Goal: Transaction & Acquisition: Obtain resource

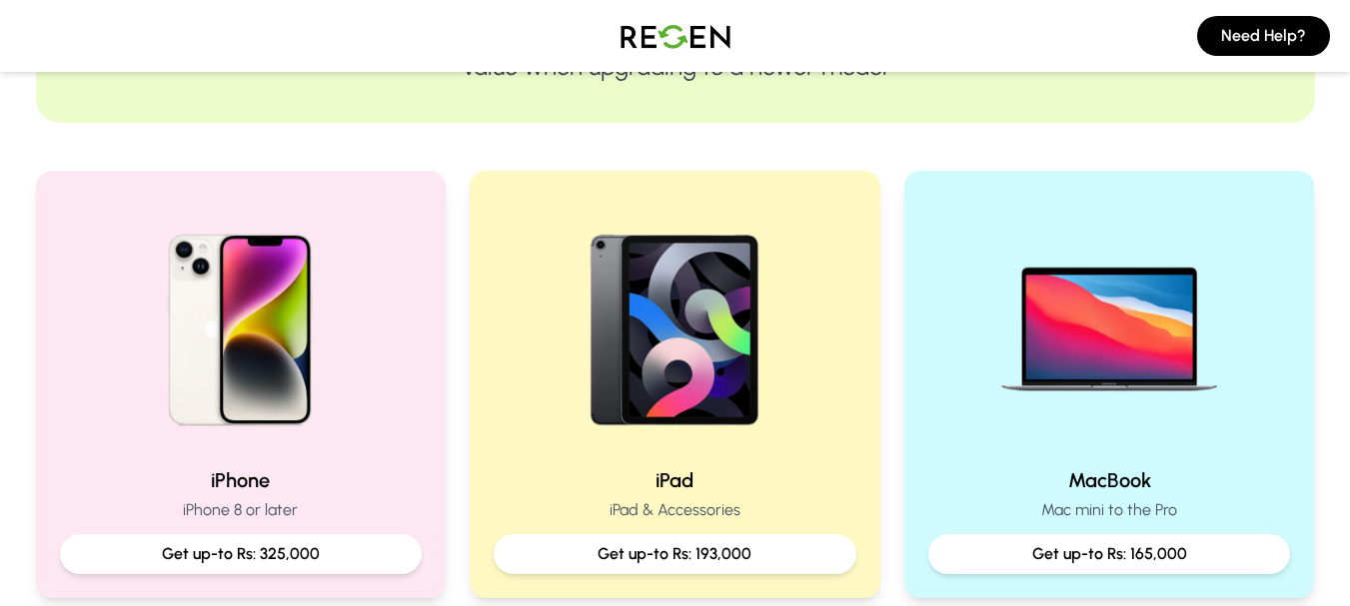
scroll to position [327, 0]
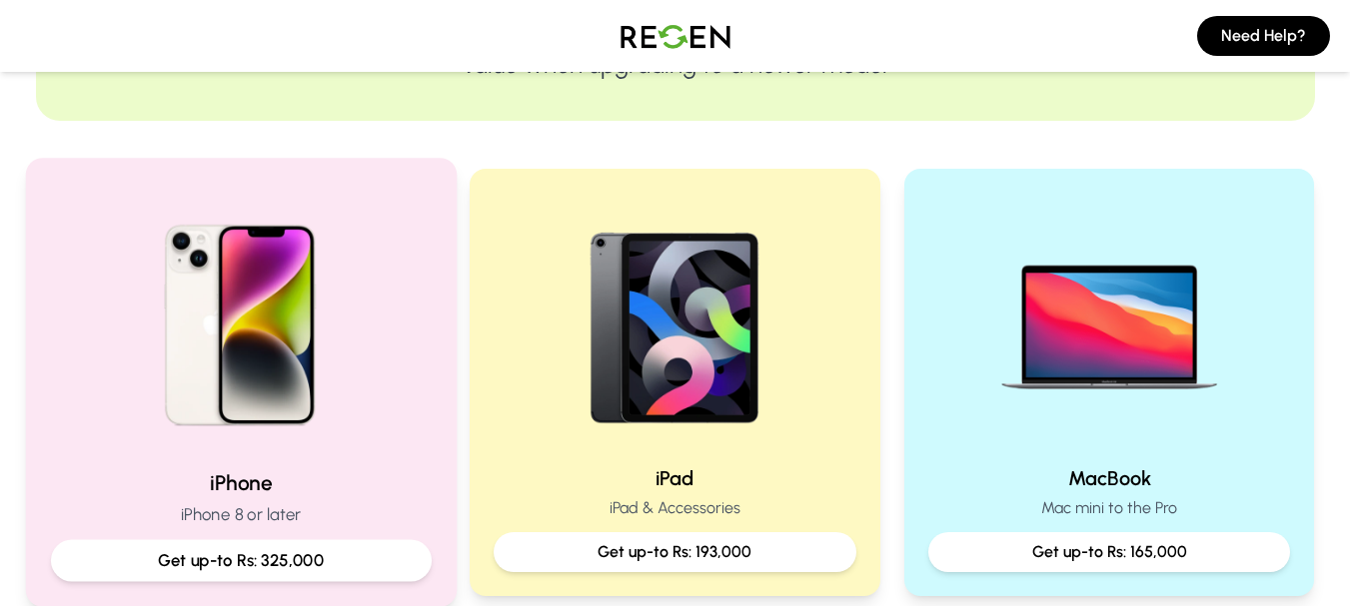
click at [192, 361] on img at bounding box center [240, 318] width 269 height 269
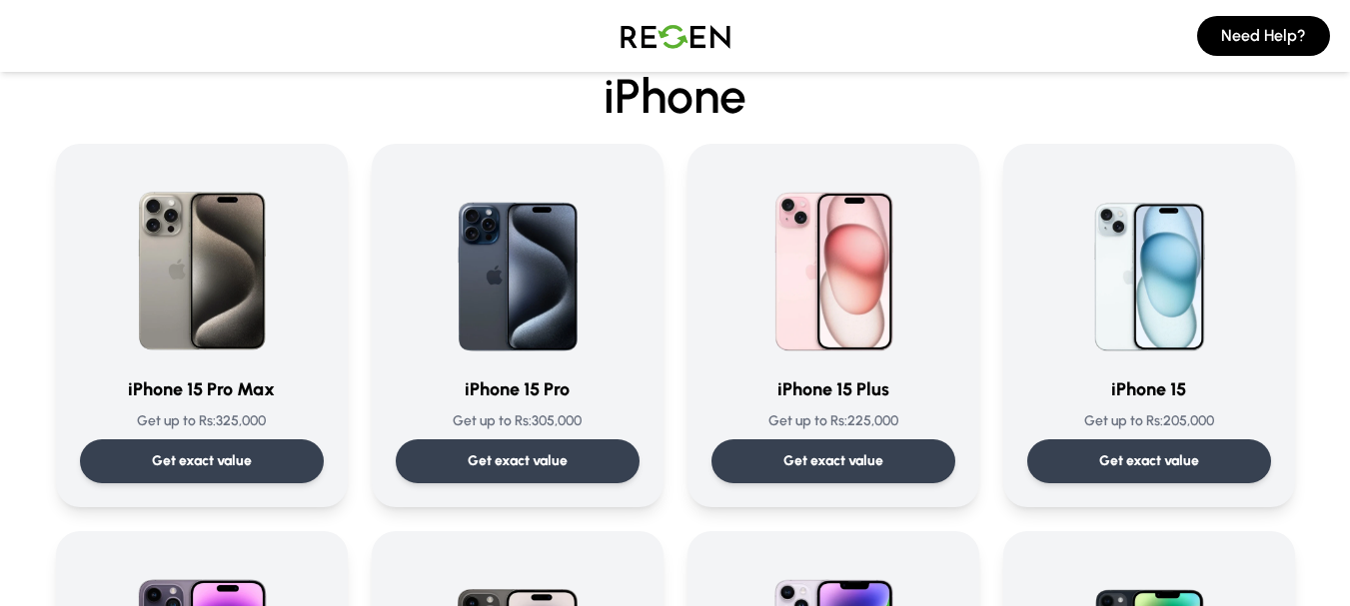
scroll to position [233, 0]
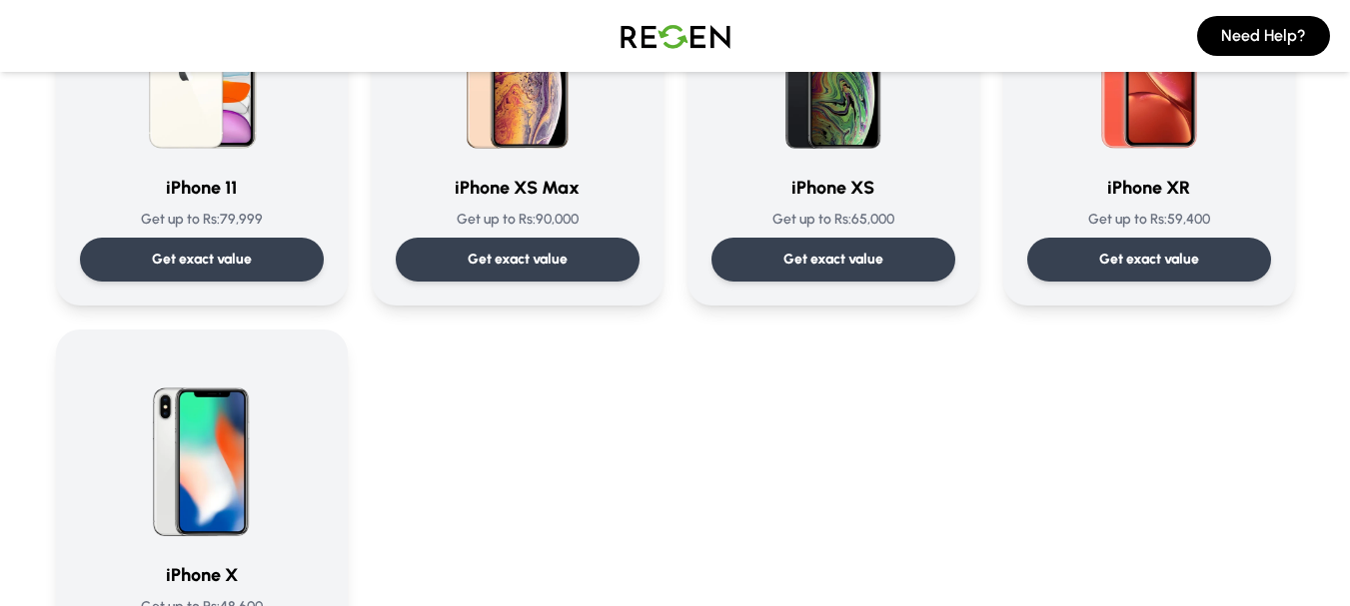
scroll to position [2225, 0]
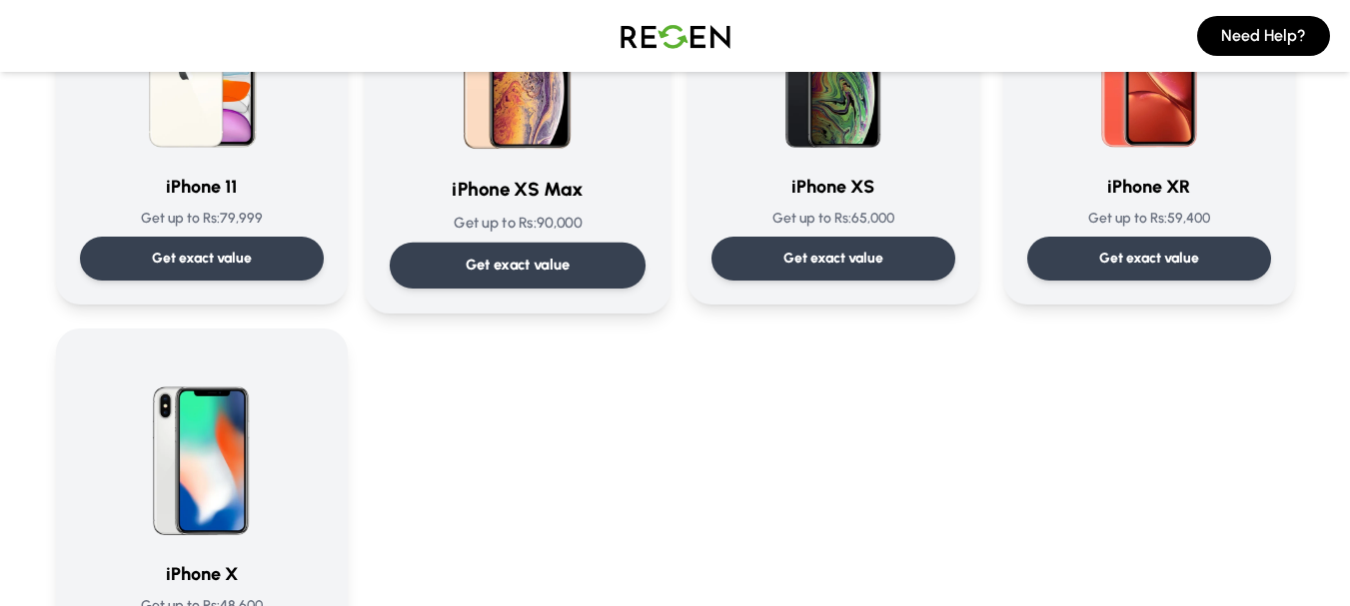
click at [450, 257] on div "Get exact value" at bounding box center [517, 266] width 256 height 46
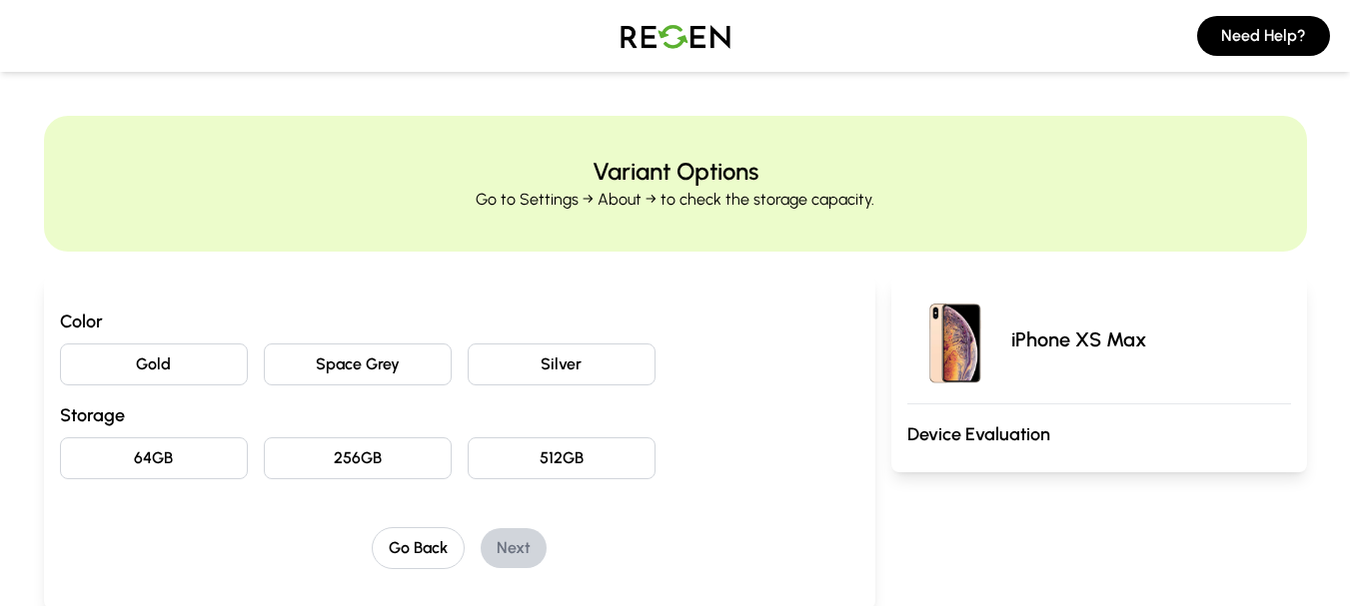
drag, startPoint x: 437, startPoint y: 369, endPoint x: 307, endPoint y: 362, distance: 130.1
click at [307, 362] on button "Space Grey" at bounding box center [358, 365] width 188 height 42
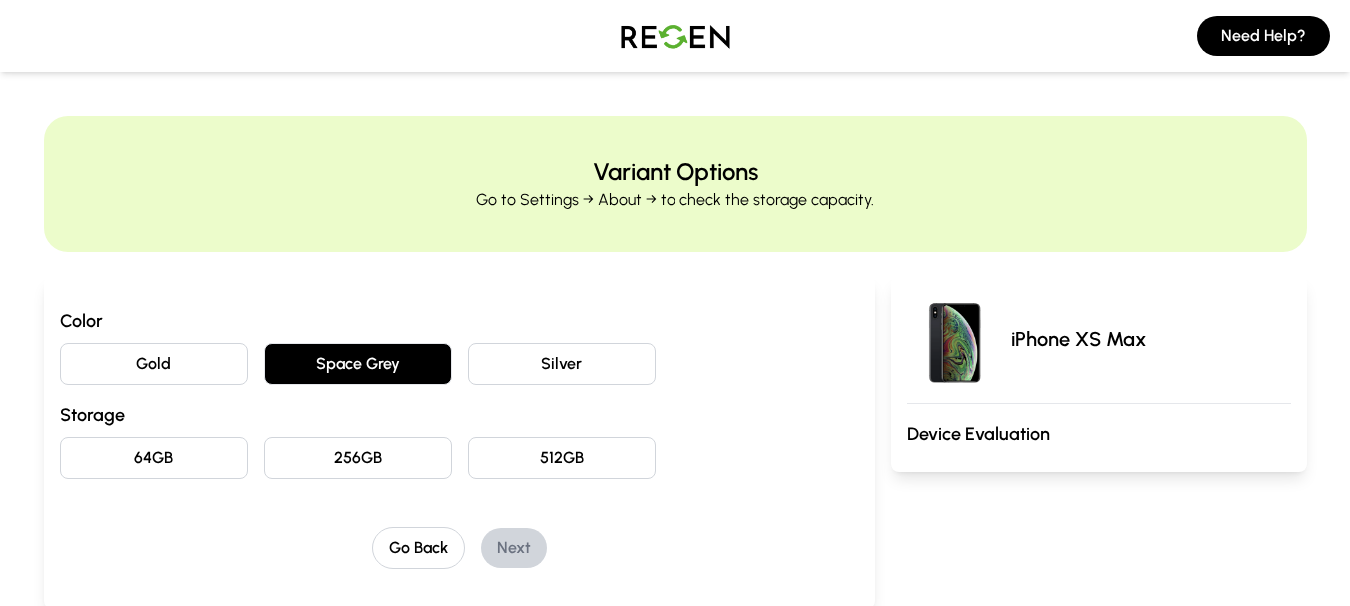
drag, startPoint x: 307, startPoint y: 362, endPoint x: 444, endPoint y: 363, distance: 136.9
click at [444, 363] on button "Space Grey" at bounding box center [358, 365] width 188 height 42
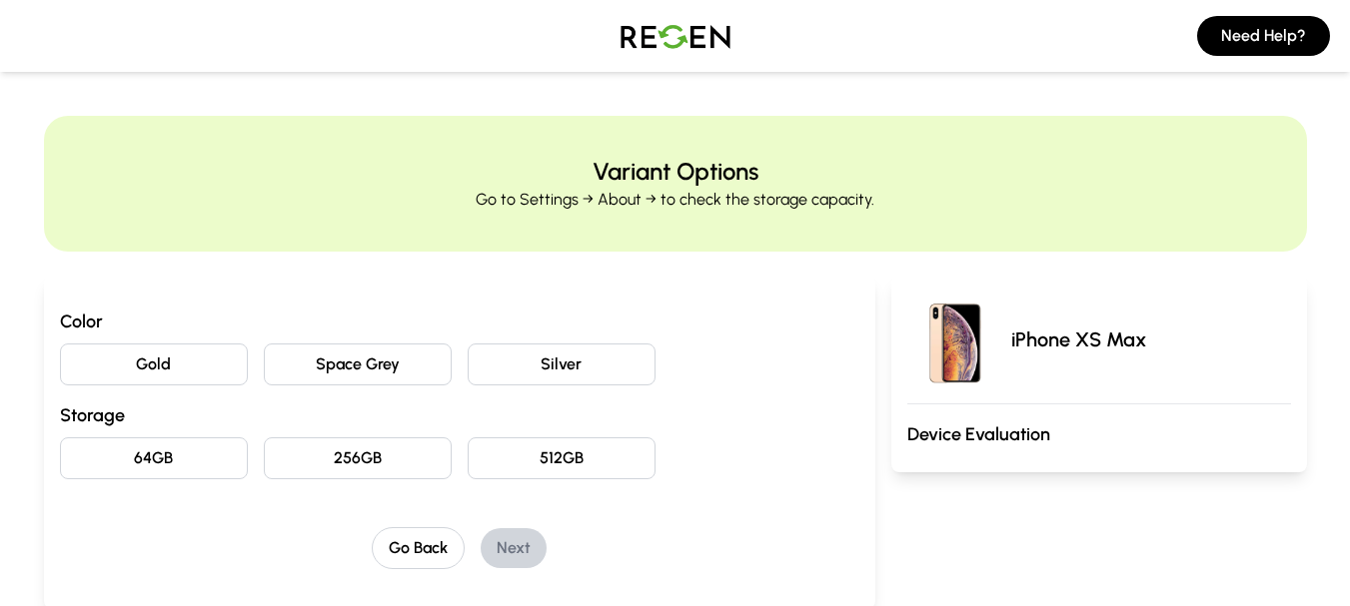
click at [444, 363] on button "Space Grey" at bounding box center [358, 365] width 188 height 42
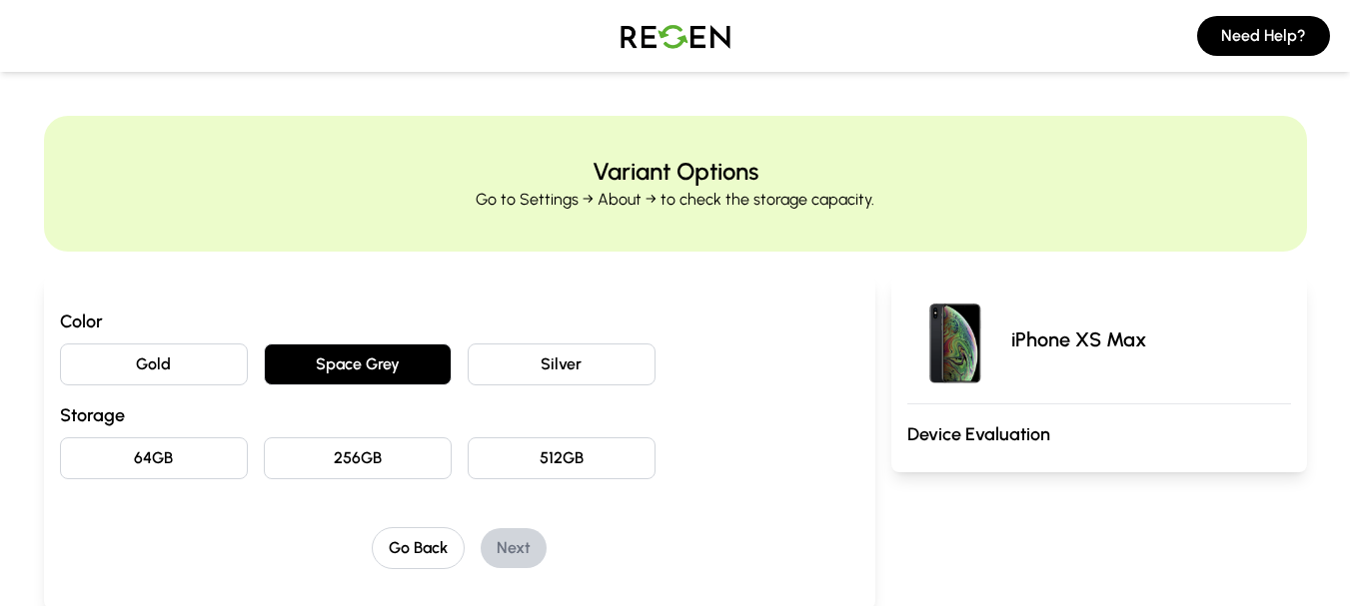
drag, startPoint x: 365, startPoint y: 374, endPoint x: 315, endPoint y: 388, distance: 51.9
click at [319, 404] on h3 "Storage" at bounding box center [459, 416] width 799 height 28
drag, startPoint x: 295, startPoint y: 354, endPoint x: 483, endPoint y: 365, distance: 188.2
click at [483, 365] on div "Gold Space Grey Silver" at bounding box center [459, 365] width 799 height 42
click at [1057, 340] on p "iPhone XS Max" at bounding box center [1078, 340] width 135 height 28
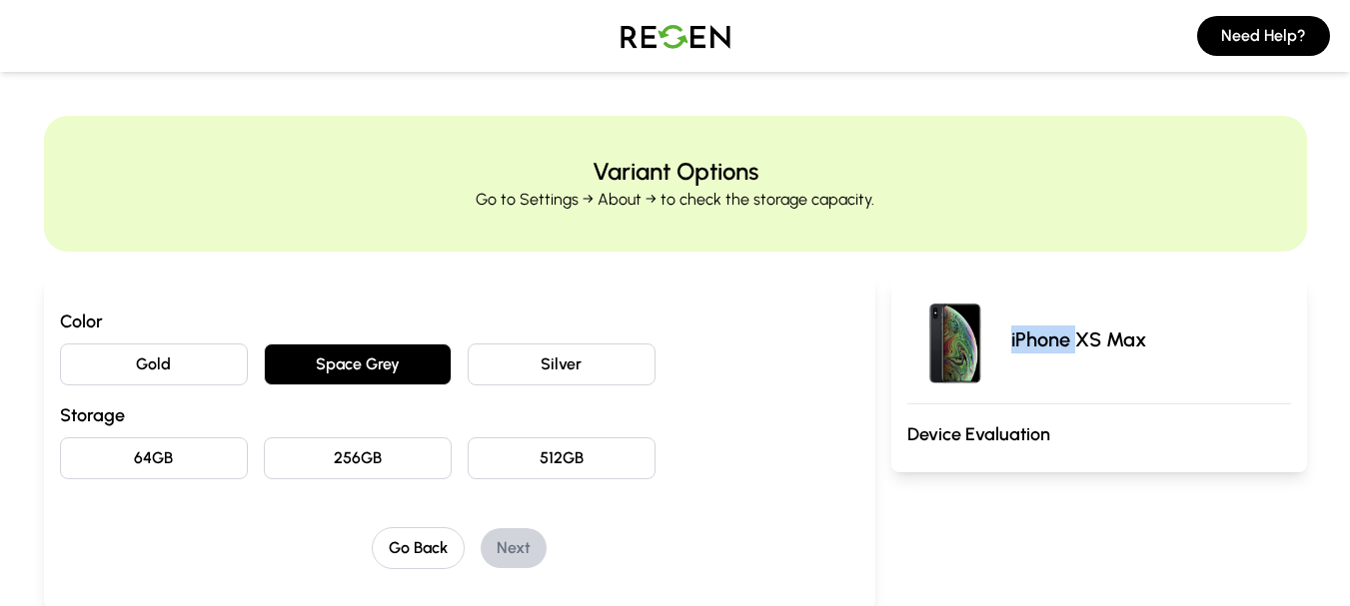
click at [1057, 340] on p "iPhone XS Max" at bounding box center [1078, 340] width 135 height 28
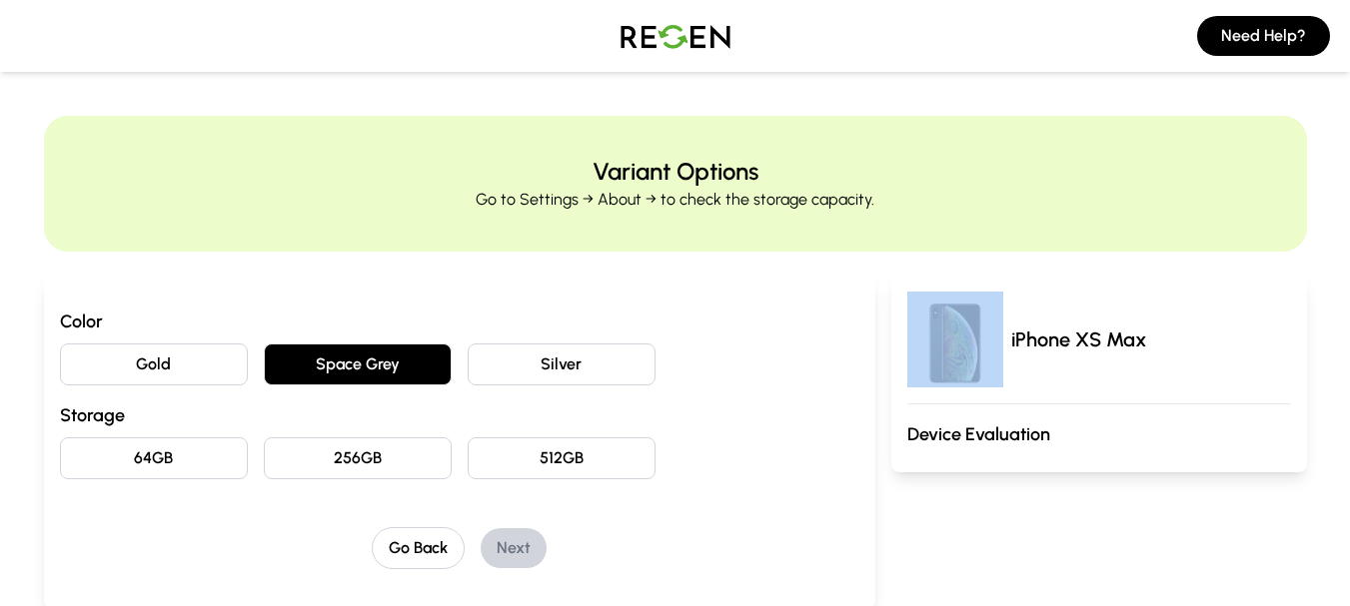
click at [1057, 340] on p "iPhone XS Max" at bounding box center [1078, 340] width 135 height 28
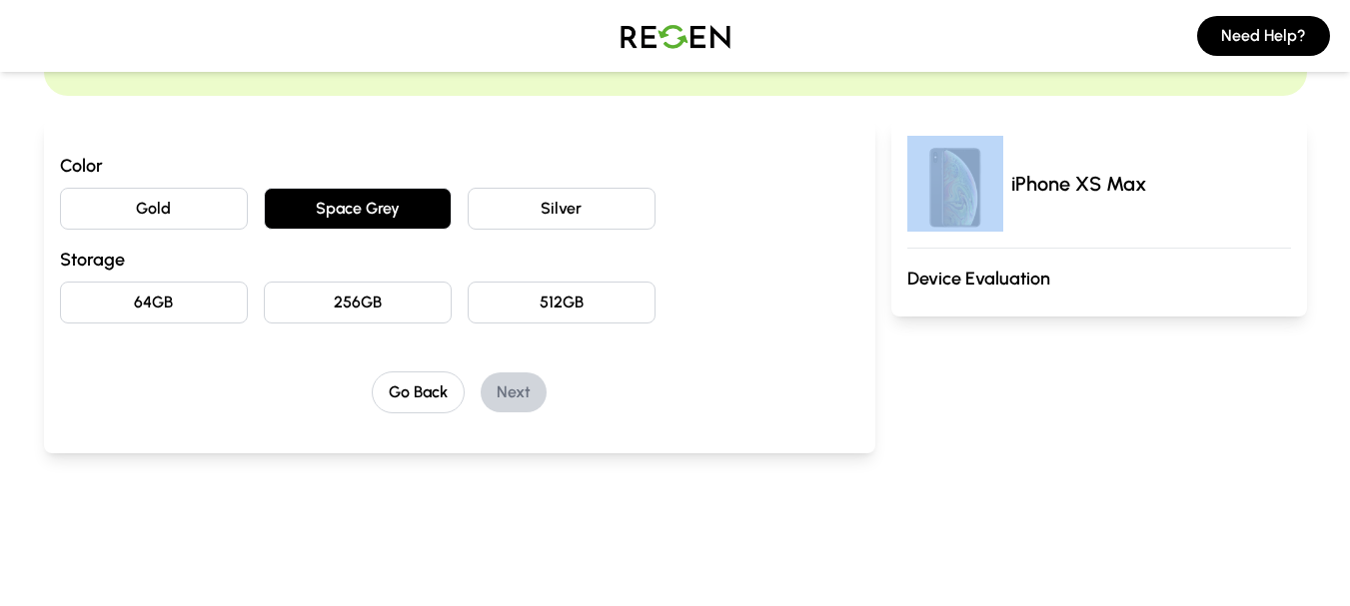
scroll to position [160, 0]
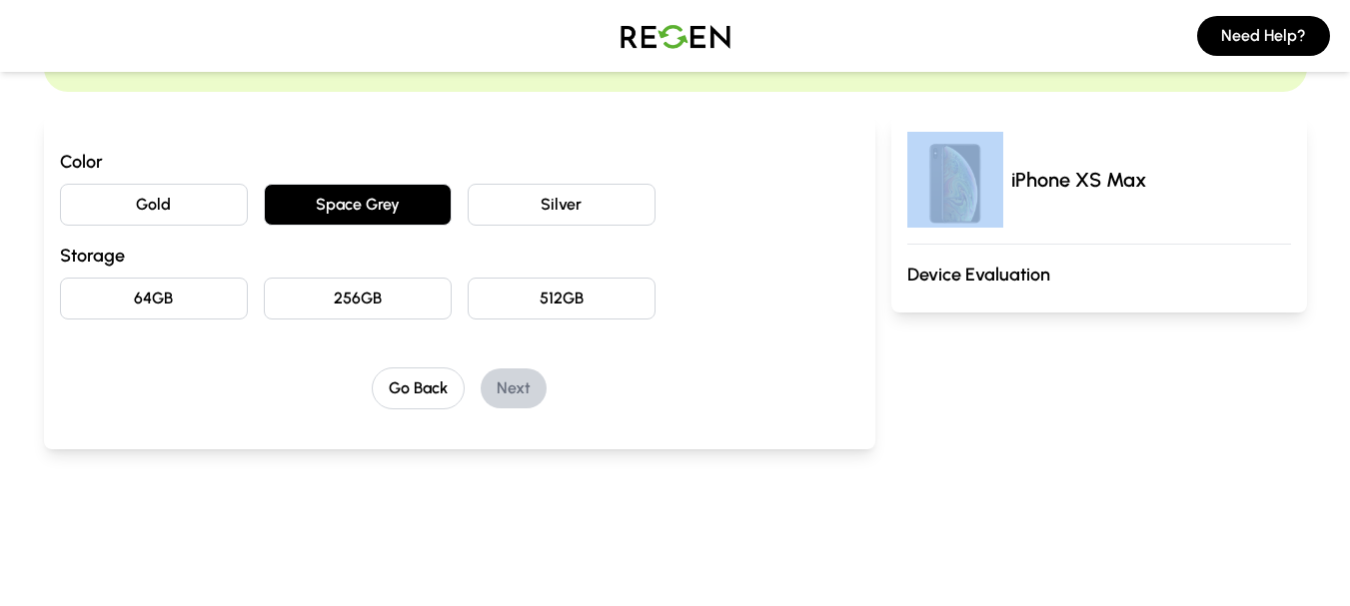
click at [179, 318] on button "64GB" at bounding box center [154, 299] width 188 height 42
click at [179, 305] on button "64GB" at bounding box center [154, 299] width 188 height 42
click at [0, 377] on div "Variant Options Go to Settings → About → to check the storage capacity. Color G…" at bounding box center [675, 227] width 1350 height 542
click at [136, 293] on button "64GB" at bounding box center [154, 299] width 188 height 42
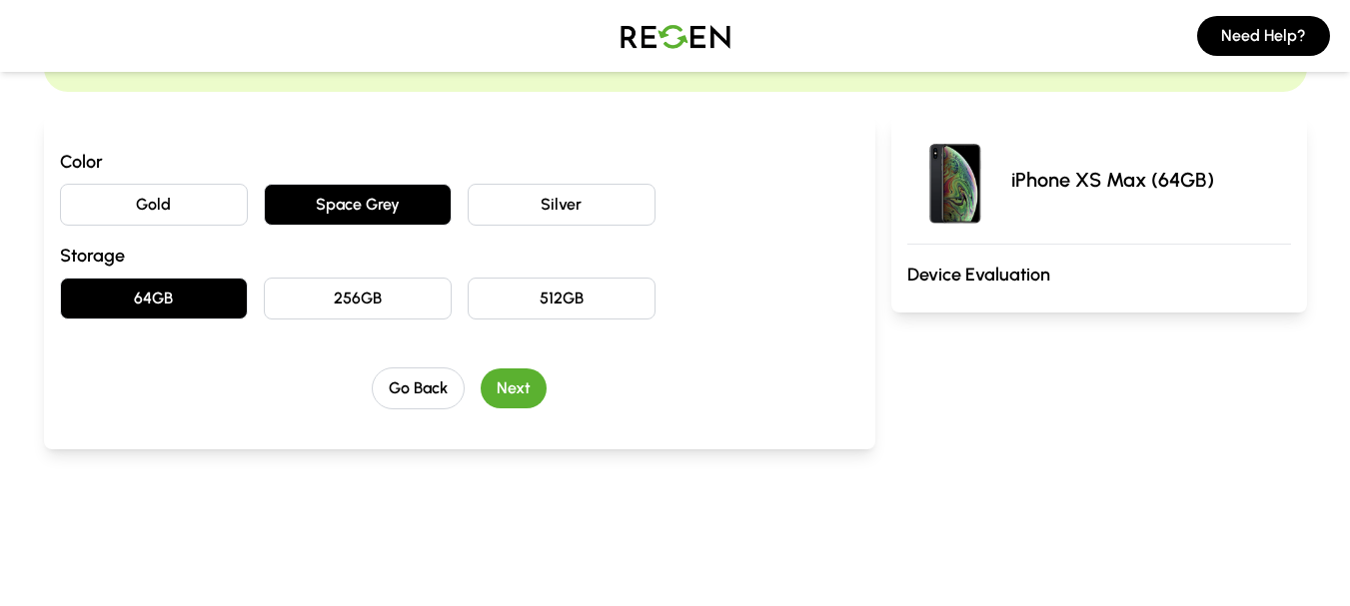
click at [517, 375] on button "Next" at bounding box center [514, 389] width 66 height 40
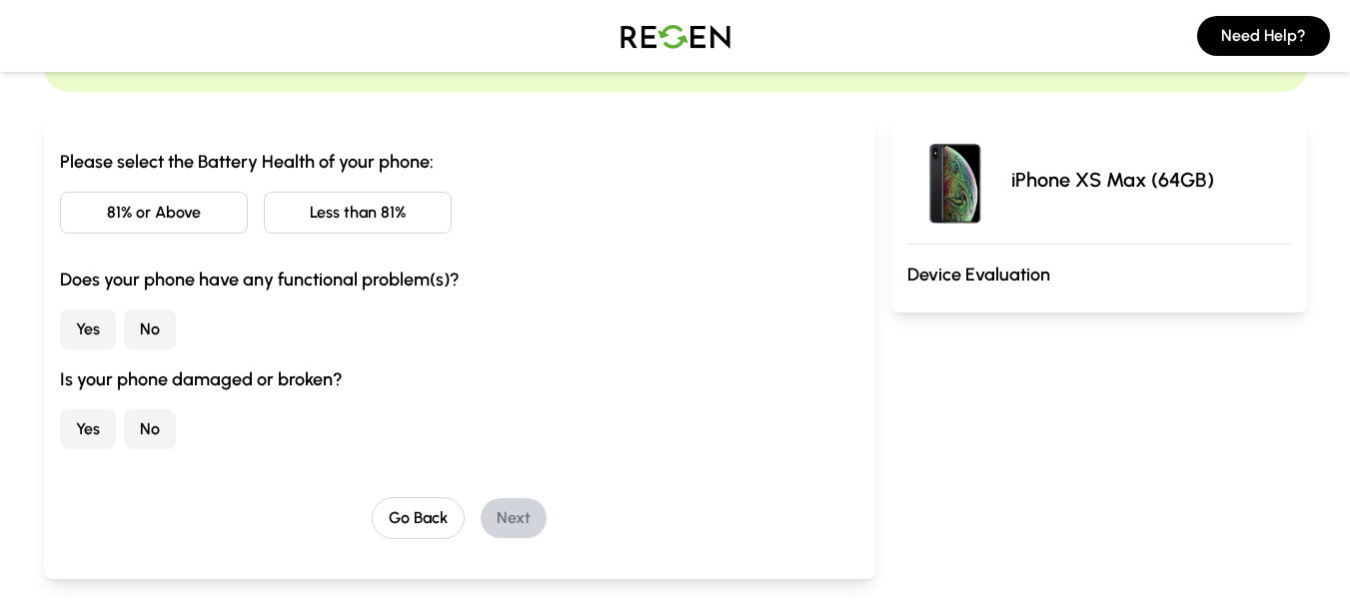
click at [202, 162] on h3 "Please select the Battery Health of your phone:" at bounding box center [459, 162] width 799 height 28
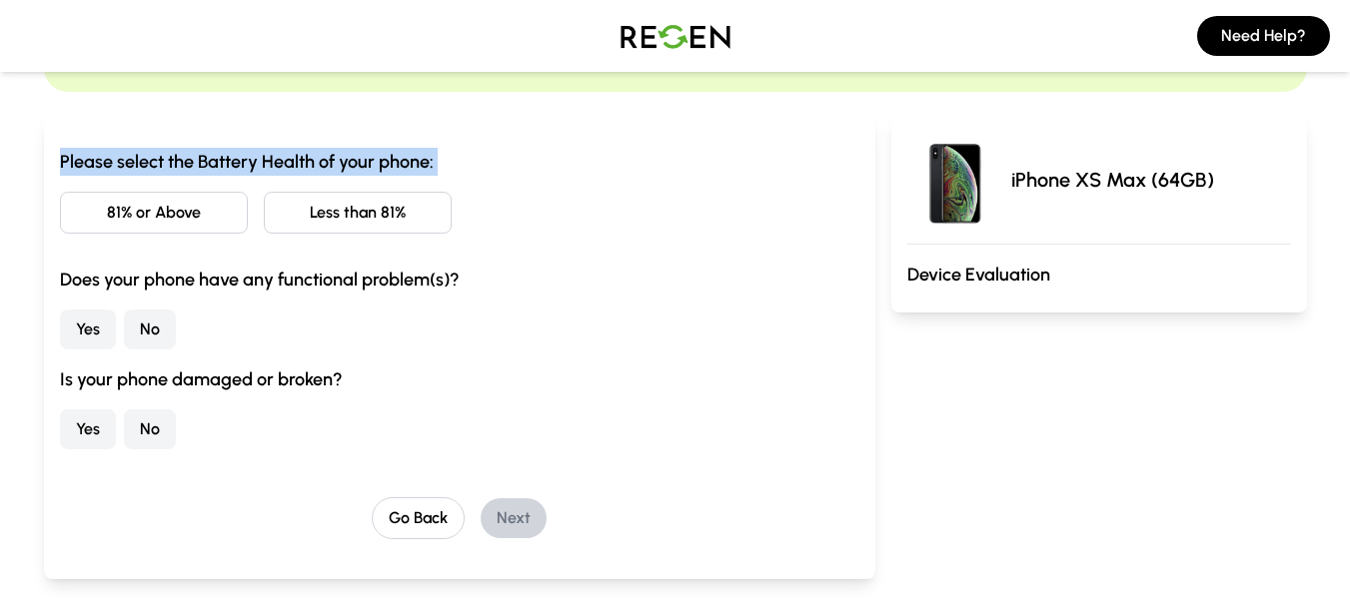
click at [202, 162] on h3 "Please select the Battery Health of your phone:" at bounding box center [459, 162] width 799 height 28
click at [218, 162] on h3 "Please select the Battery Health of your phone:" at bounding box center [459, 162] width 799 height 28
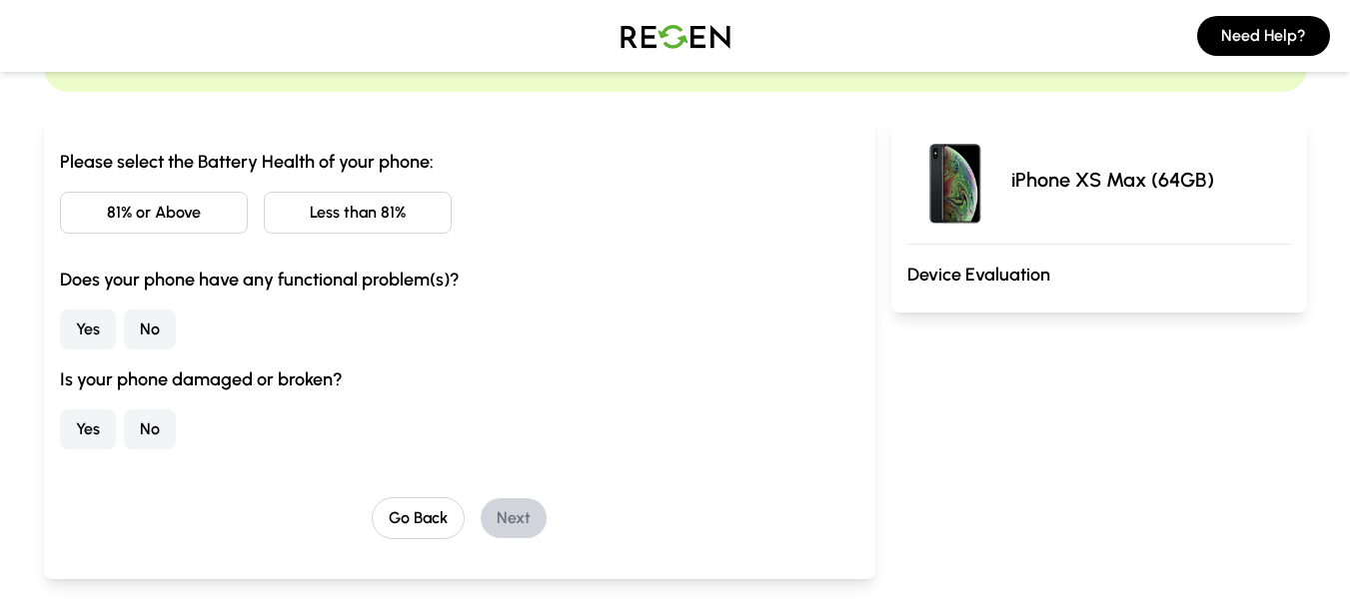
click at [218, 162] on h3 "Please select the Battery Health of your phone:" at bounding box center [459, 162] width 799 height 28
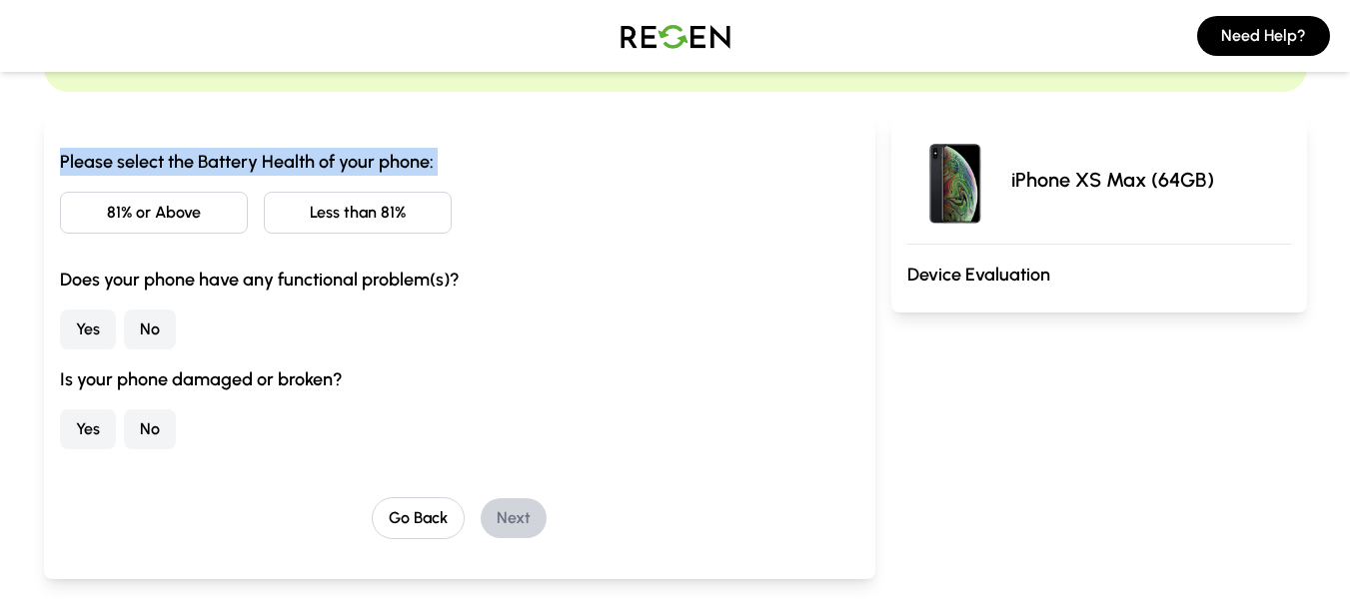
click at [218, 162] on h3 "Please select the Battery Health of your phone:" at bounding box center [459, 162] width 799 height 28
click at [161, 197] on button "81% or Above" at bounding box center [154, 213] width 188 height 42
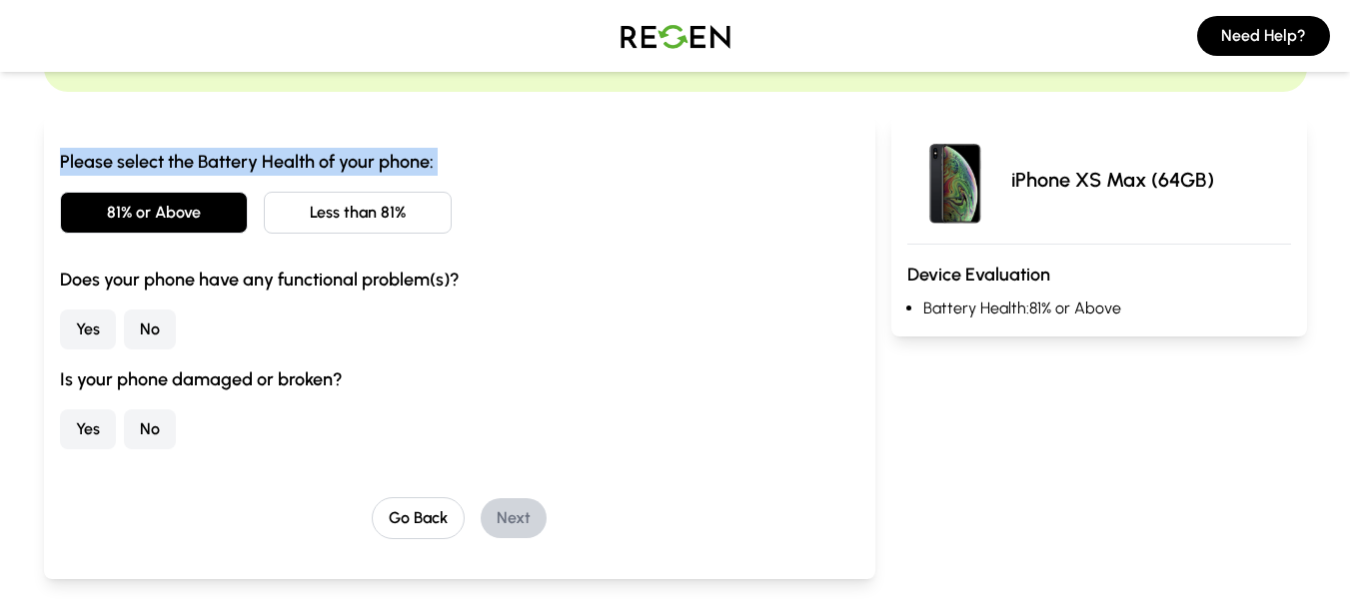
click at [86, 334] on button "Yes" at bounding box center [88, 330] width 56 height 40
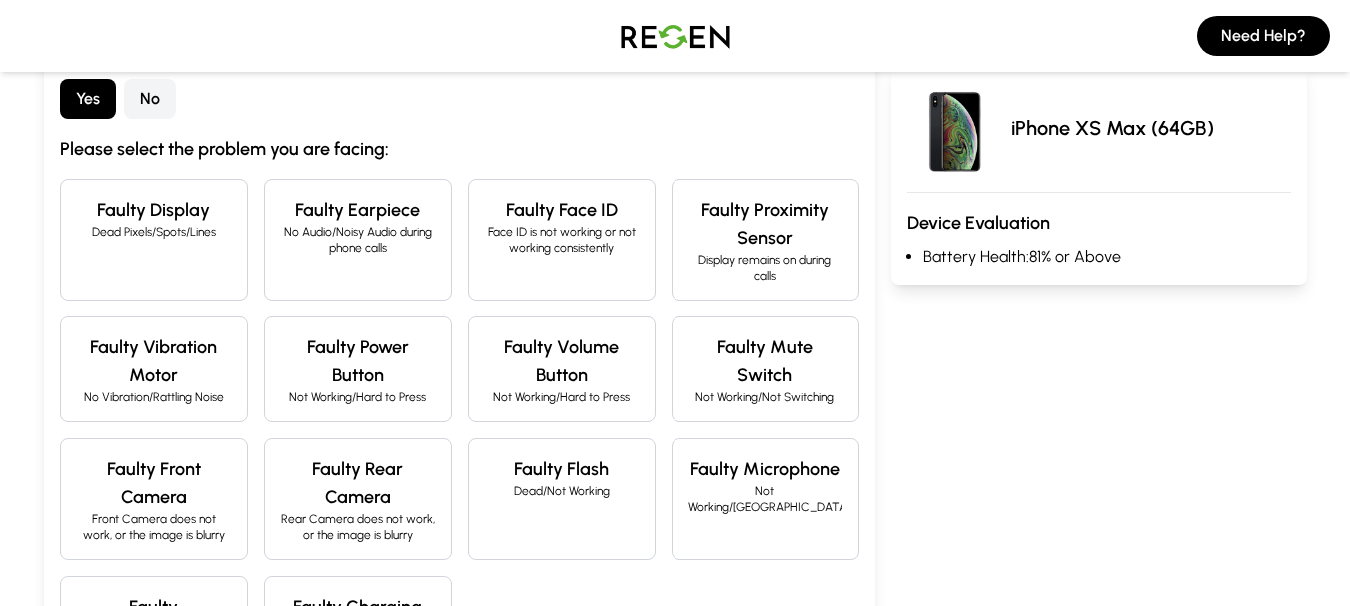
scroll to position [407, 0]
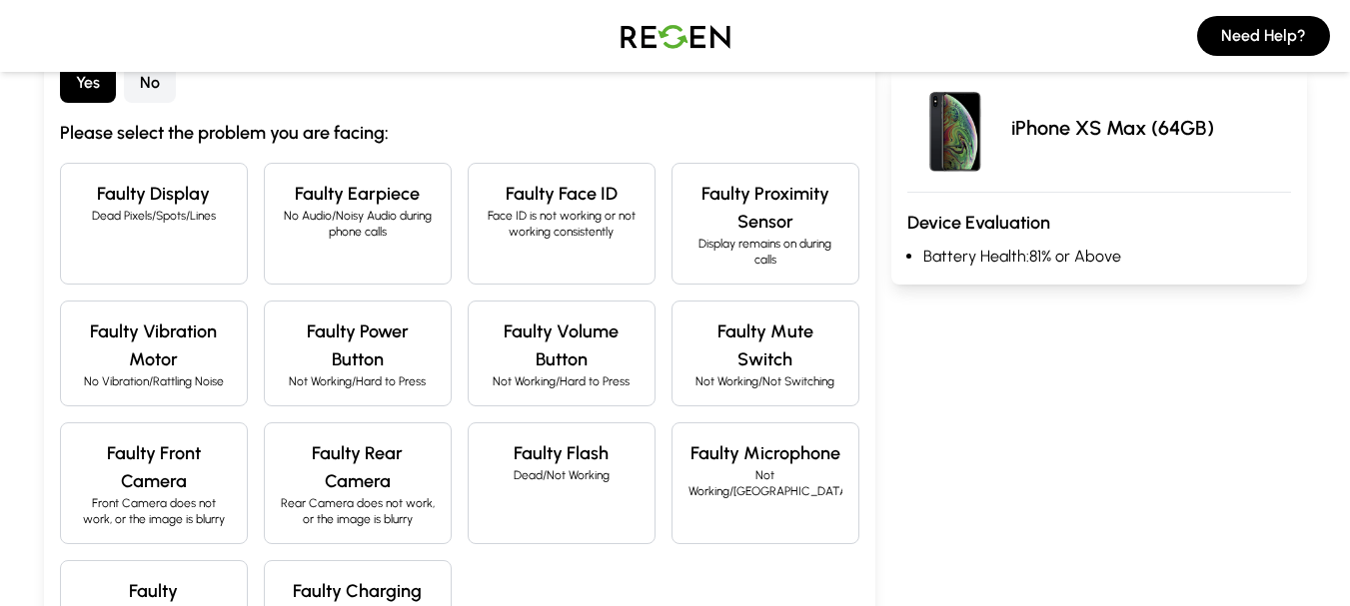
click at [0, 367] on div "Functionality Select any functional issues you are experiencing with your devic…" at bounding box center [675, 326] width 1350 height 1235
click at [0, 411] on div "Functionality Select any functional issues you are experiencing with your devic…" at bounding box center [675, 326] width 1350 height 1235
